Goal: Information Seeking & Learning: Find specific page/section

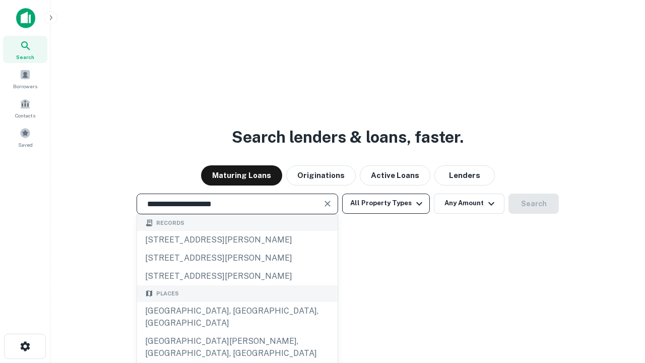
click at [237, 332] on div "[GEOGRAPHIC_DATA], [GEOGRAPHIC_DATA], [GEOGRAPHIC_DATA]" at bounding box center [237, 317] width 200 height 30
click at [386, 203] on button "All Property Types" at bounding box center [386, 203] width 88 height 20
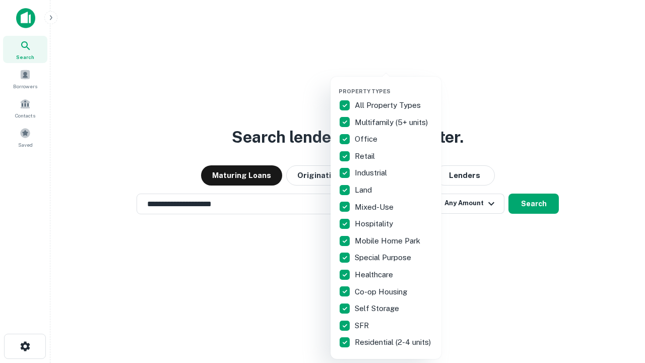
type input "**********"
click at [394, 85] on button "button" at bounding box center [393, 85] width 111 height 1
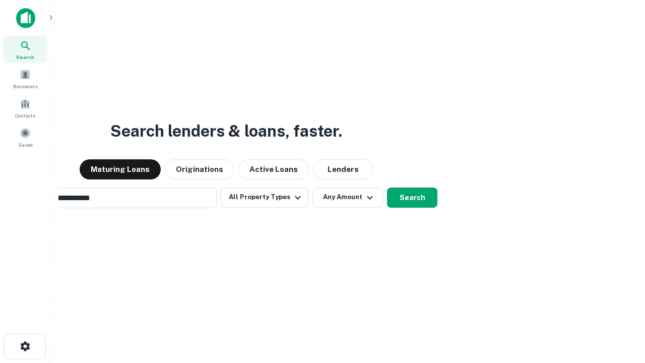
scroll to position [16, 0]
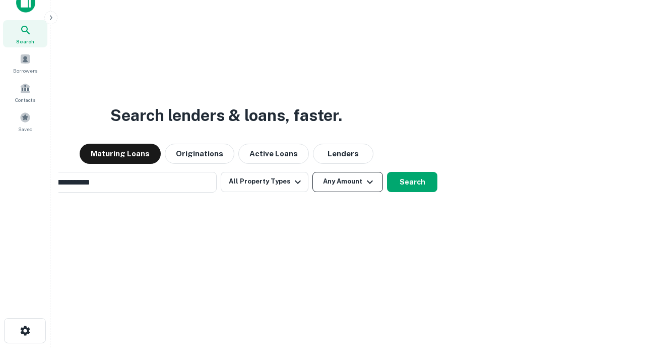
click at [312, 172] on button "Any Amount" at bounding box center [347, 182] width 70 height 20
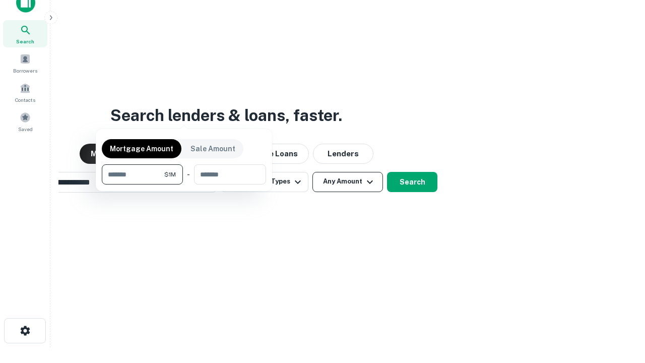
scroll to position [16, 0]
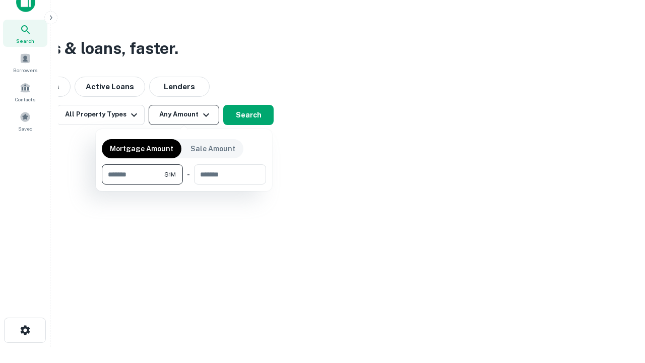
type input "*******"
click at [184, 184] on button "button" at bounding box center [184, 184] width 164 height 1
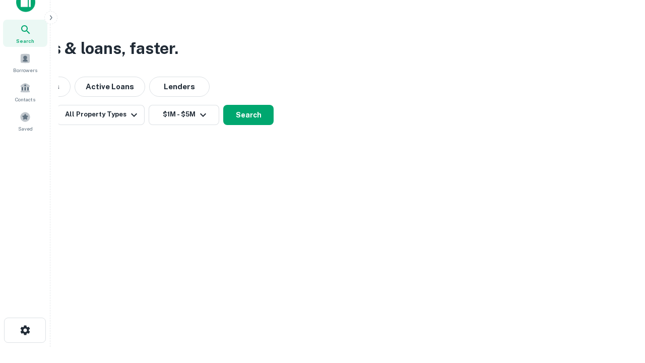
scroll to position [16, 0]
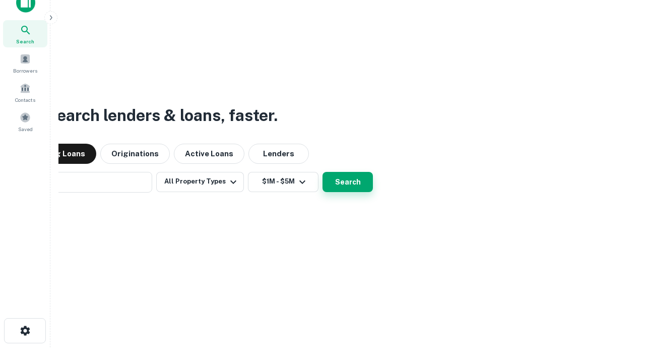
click at [322, 172] on button "Search" at bounding box center [347, 182] width 50 height 20
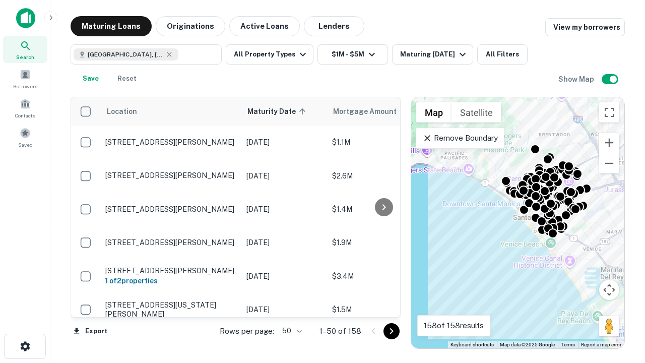
click at [290, 330] on body "Search Borrowers Contacts Saved Maturing Loans Originations Active Loans Lender…" at bounding box center [322, 181] width 645 height 363
click at [291, 305] on li "25" at bounding box center [290, 305] width 29 height 18
